Goal: Consume media (video, audio)

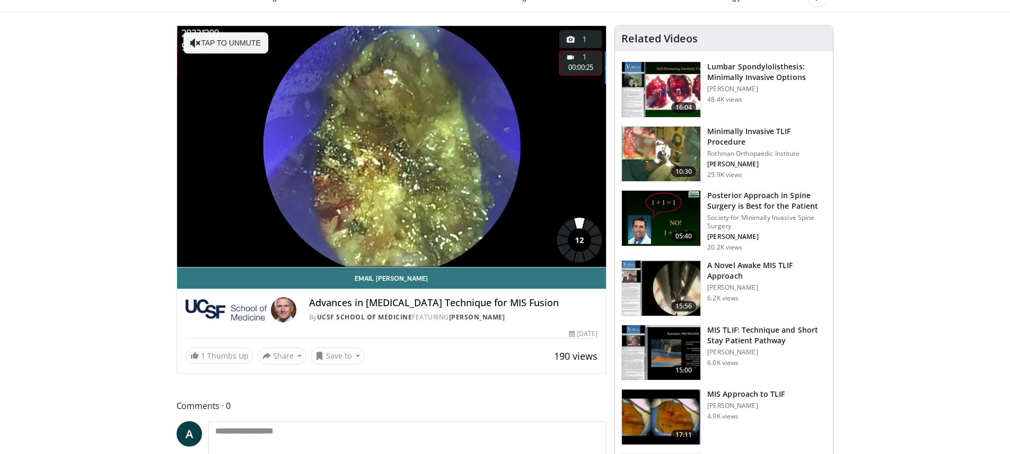
scroll to position [84, 0]
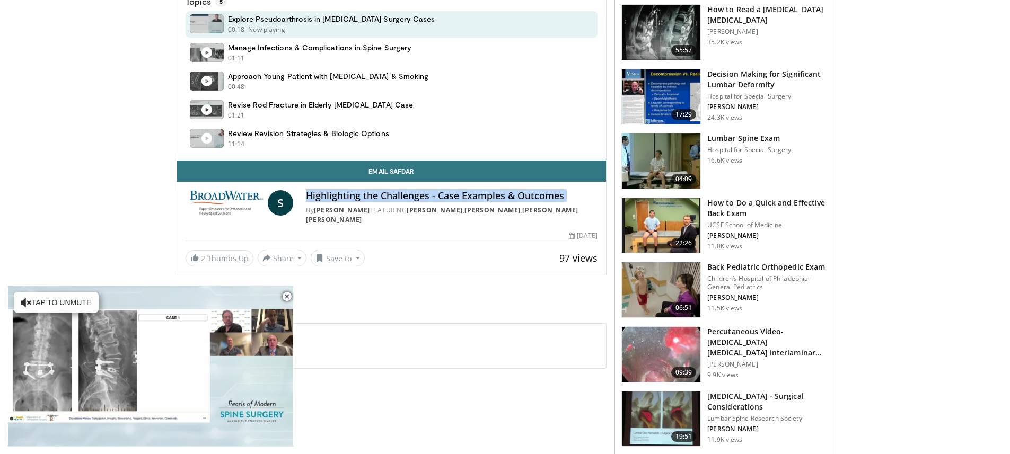
click at [257, 190] on img at bounding box center [225, 202] width 78 height 25
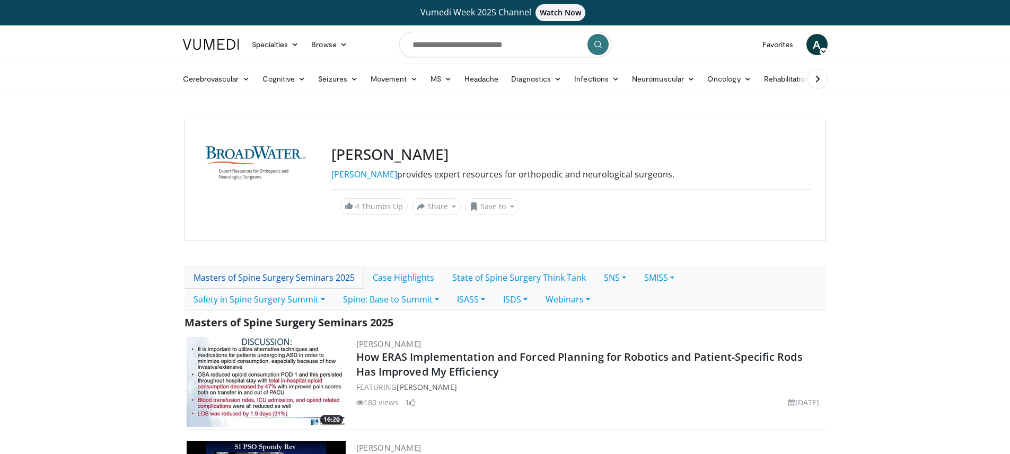
click at [277, 273] on link "Masters of Spine Surgery Seminars 2025" at bounding box center [274, 278] width 179 height 22
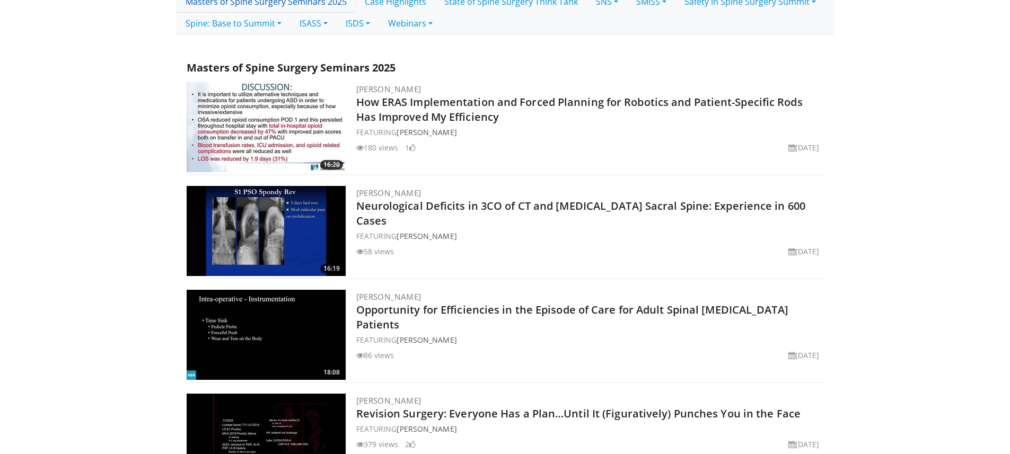
scroll to position [380, 0]
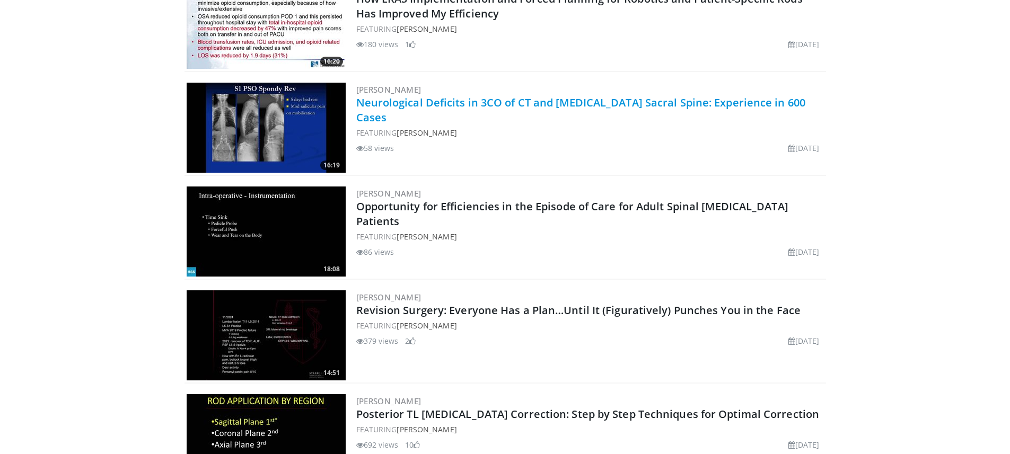
click at [448, 103] on link "Neurological Deficits in 3CO of CT and Lumbar Sacral Spine: Experience in 600 C…" at bounding box center [581, 109] width 450 height 29
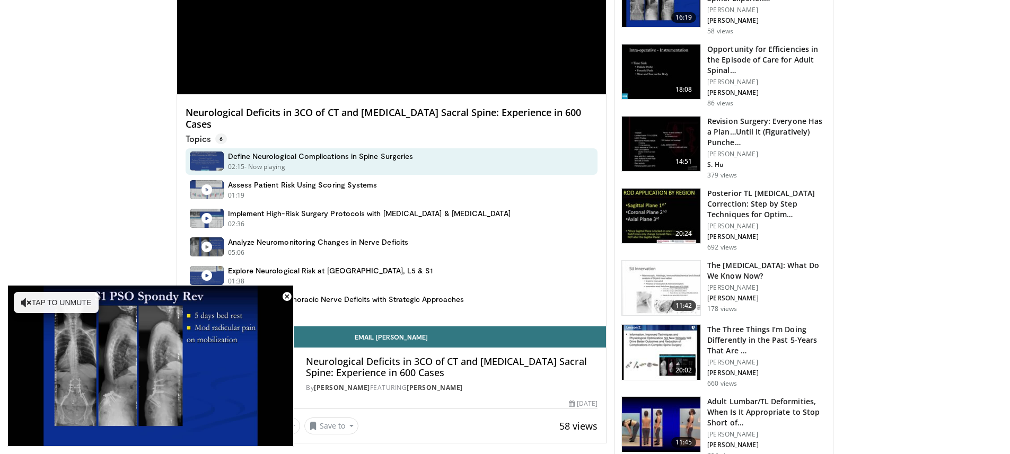
scroll to position [498, 0]
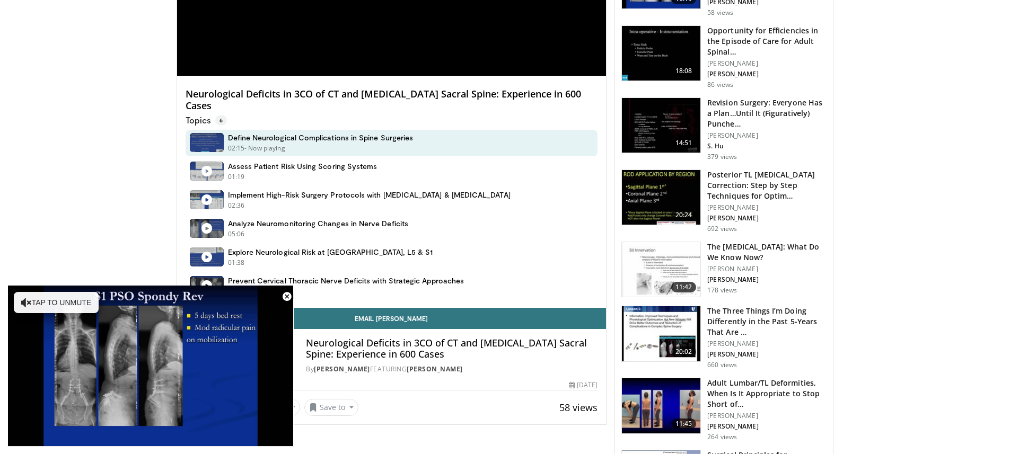
click at [387, 94] on h4 "Neurological Deficits in 3CO of CT and Lumbar Sacral Spine: Experience in 600 C…" at bounding box center [392, 100] width 413 height 23
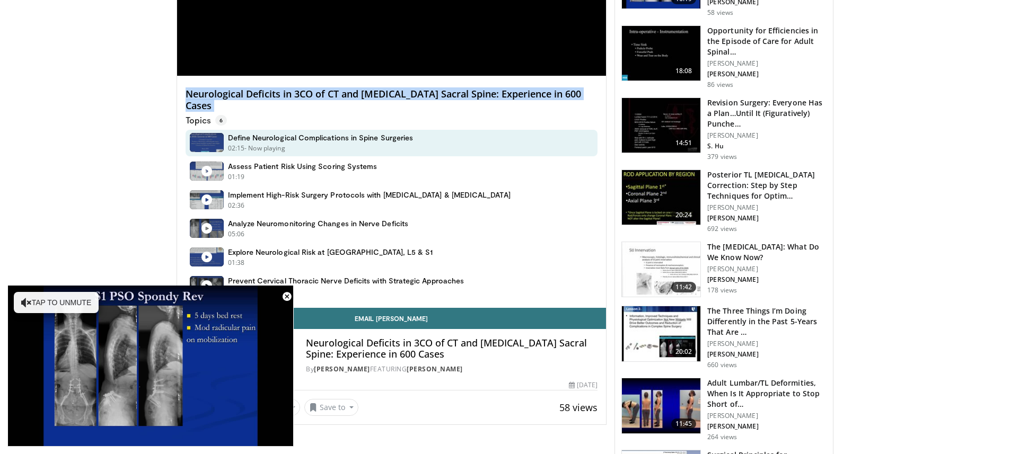
click at [387, 94] on h4 "Neurological Deficits in 3CO of CT and Lumbar Sacral Spine: Experience in 600 C…" at bounding box center [392, 100] width 413 height 23
copy div "Neurological Deficits in 3CO of CT and Lumbar Sacral Spine: Experience in 600 C…"
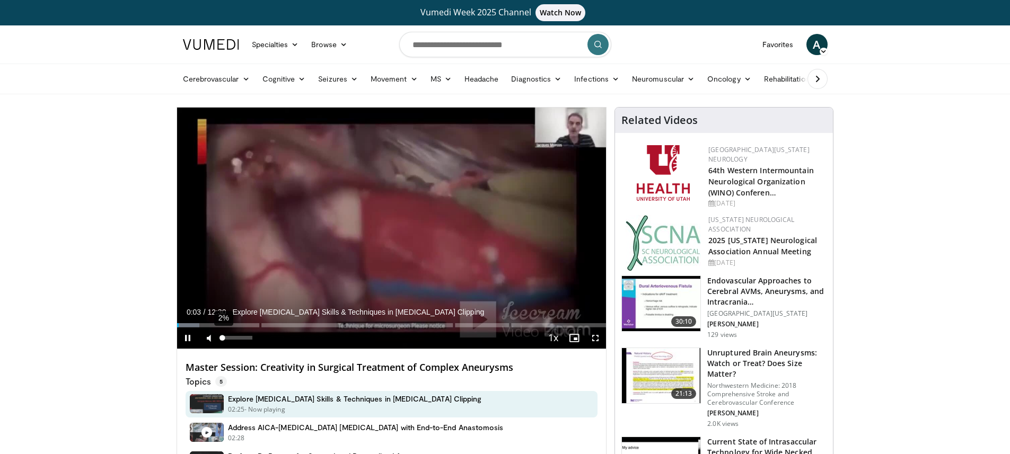
click at [222, 337] on div "Volume Level" at bounding box center [222, 338] width 1 height 4
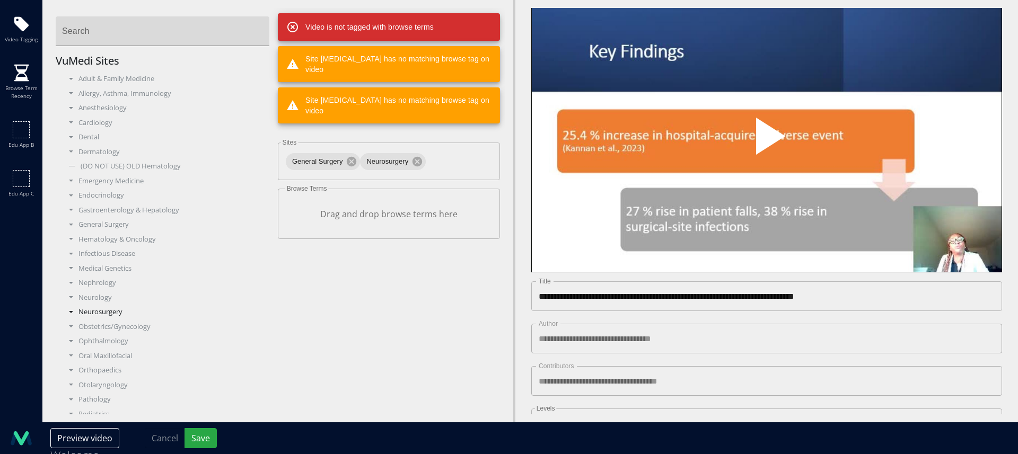
click at [91, 309] on div "Neurosurgery" at bounding box center [167, 312] width 206 height 11
click at [91, 327] on div "Business" at bounding box center [171, 327] width 198 height 11
click at [100, 356] on div "Healthcare Policy" at bounding box center [175, 356] width 190 height 11
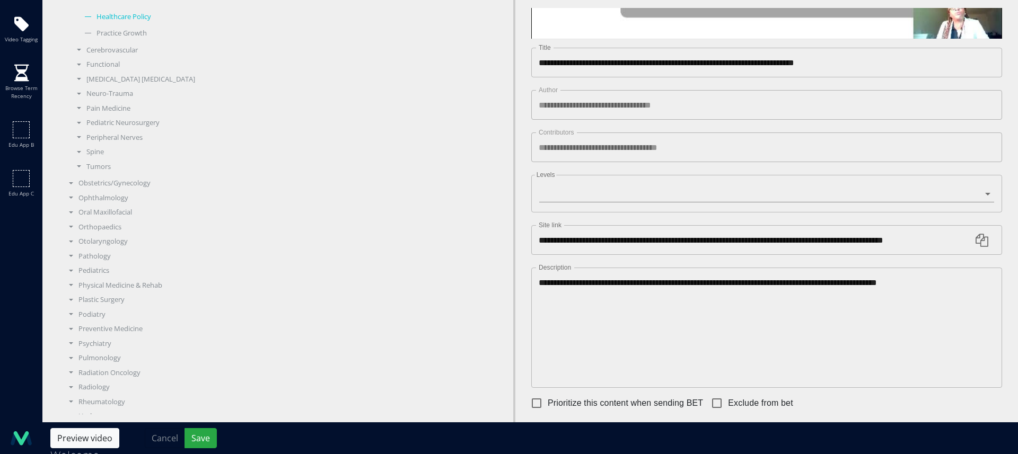
scroll to position [348, 0]
click at [196, 442] on button "Save" at bounding box center [201, 438] width 32 height 20
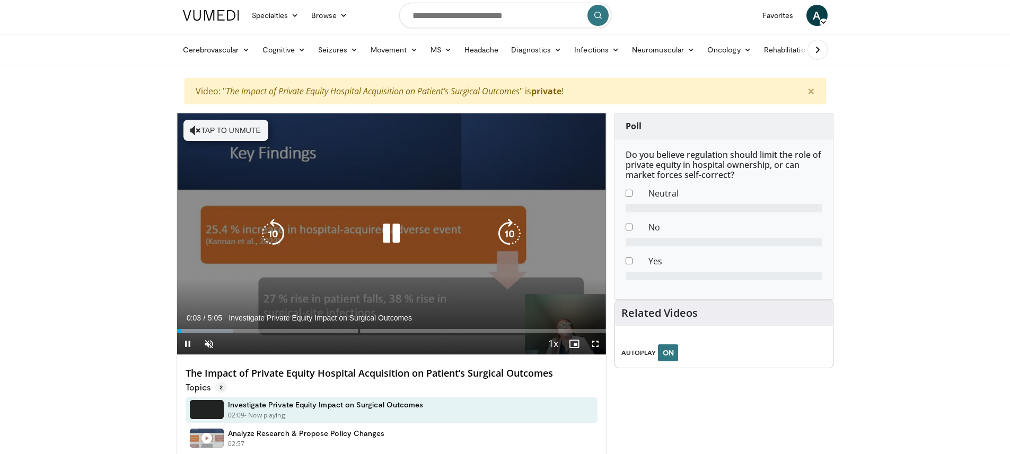
scroll to position [152, 0]
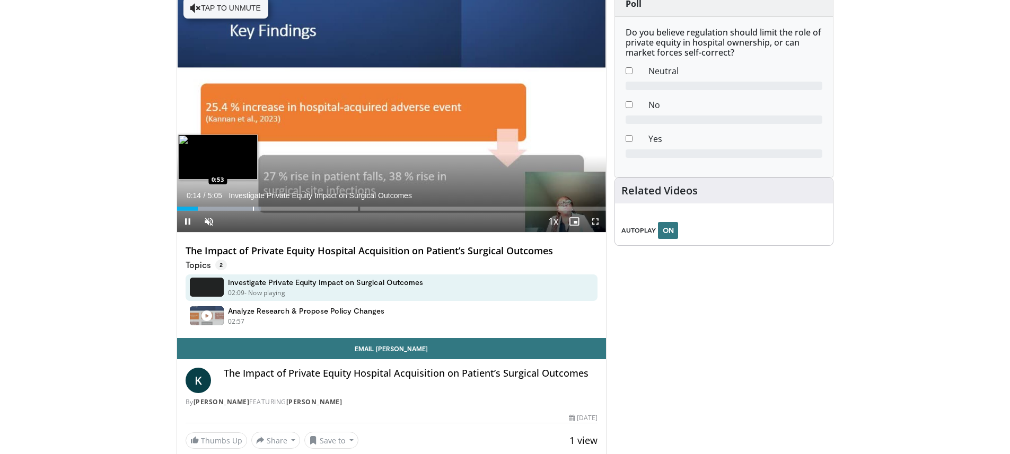
click at [253, 208] on div "Progress Bar" at bounding box center [253, 209] width 1 height 4
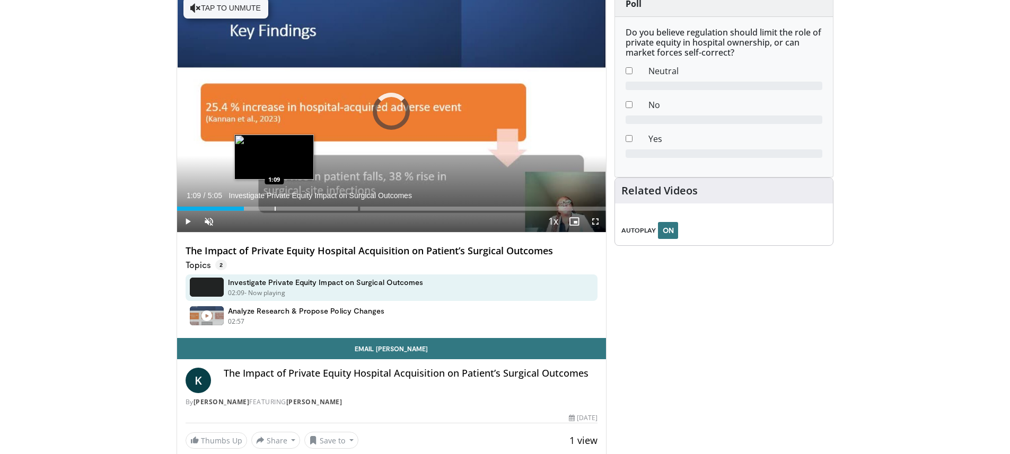
click at [274, 205] on div "Loaded : 0.00% 0:47 1:09" at bounding box center [392, 206] width 430 height 10
